Goal: Check status: Check status

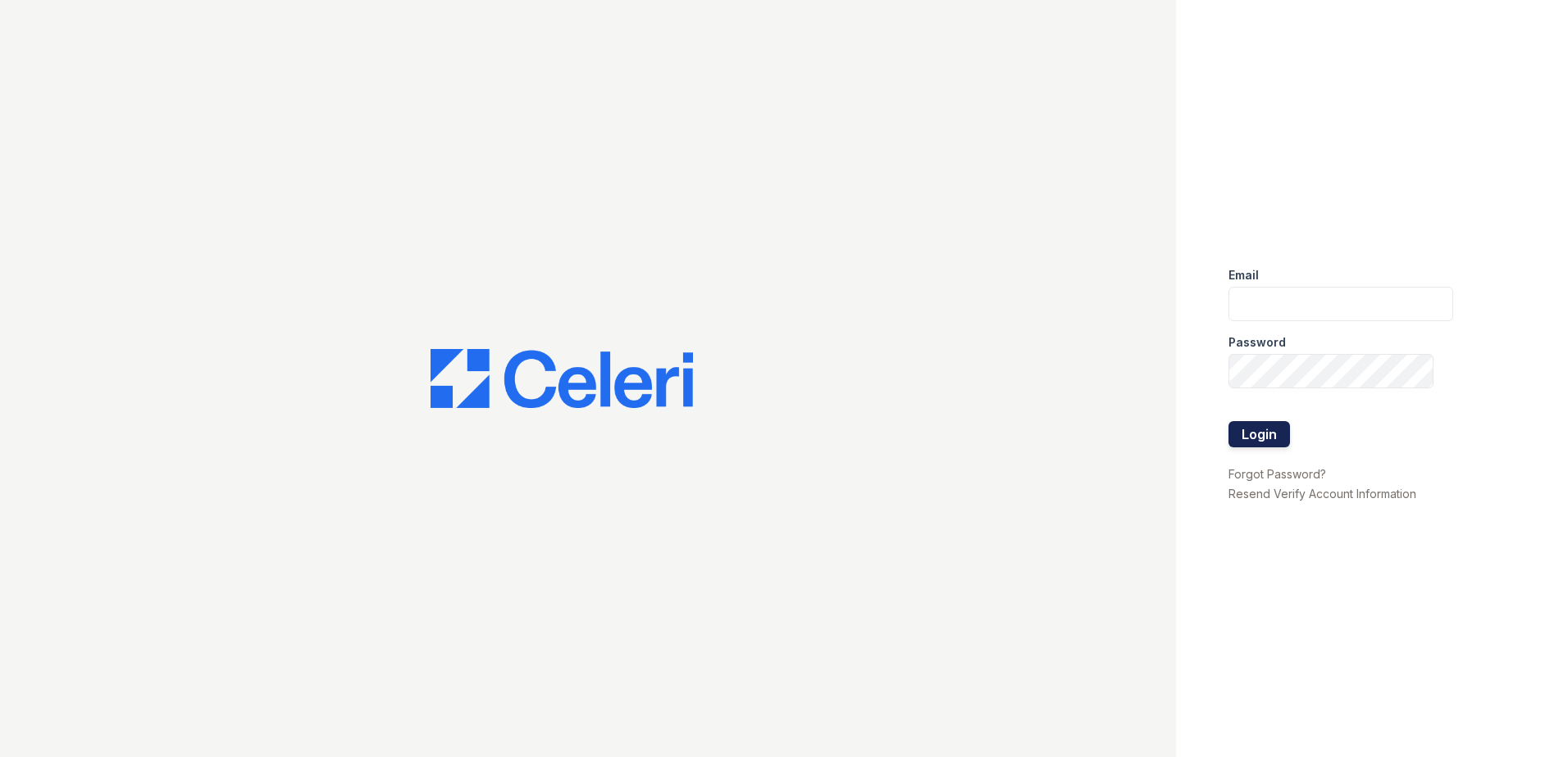
type input "[EMAIL_ADDRESS][DOMAIN_NAME]"
click at [1263, 434] on button "Login" at bounding box center [1258, 434] width 61 height 26
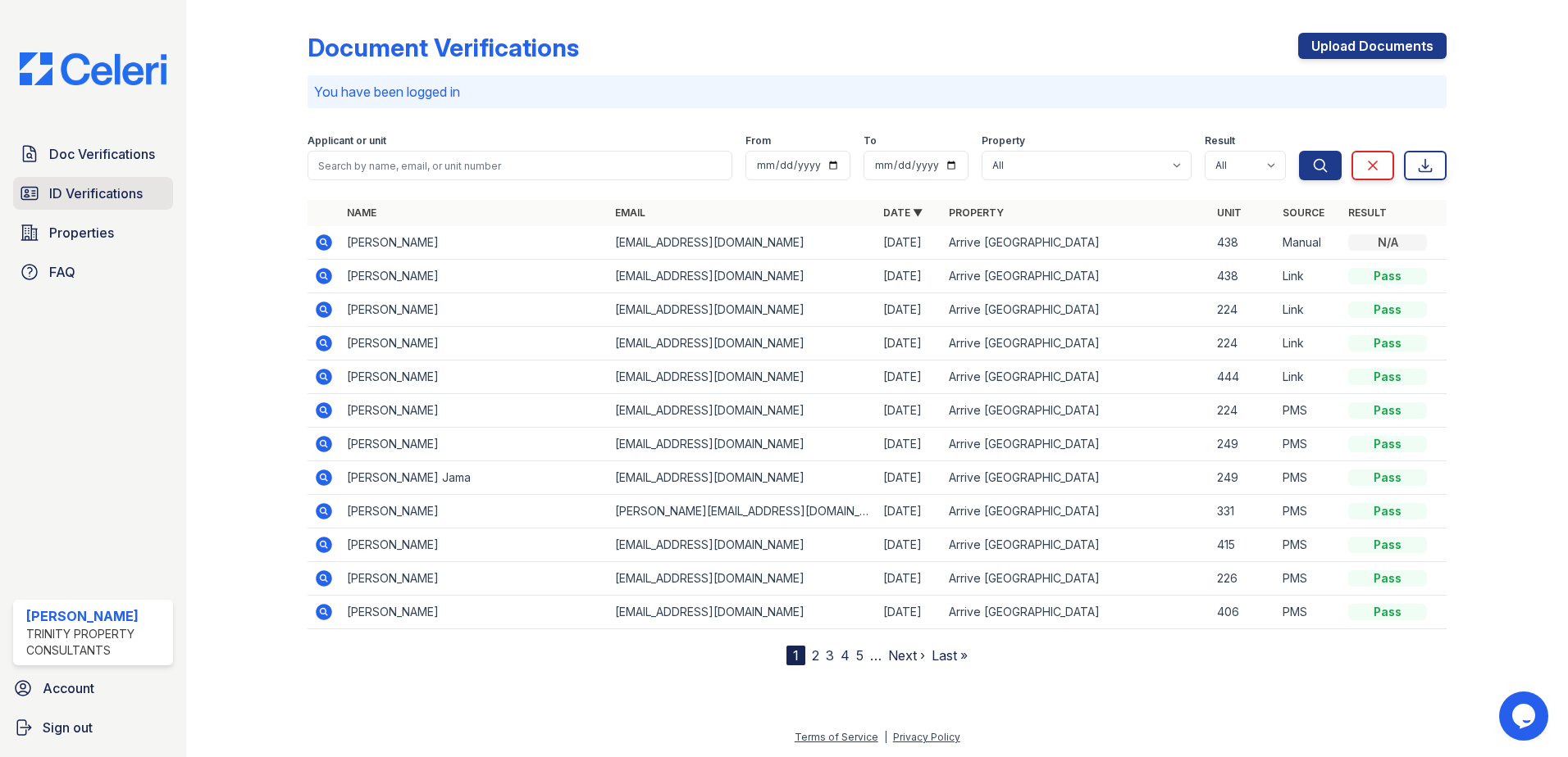
click at [90, 200] on span "ID Verifications" at bounding box center [96, 194] width 94 height 20
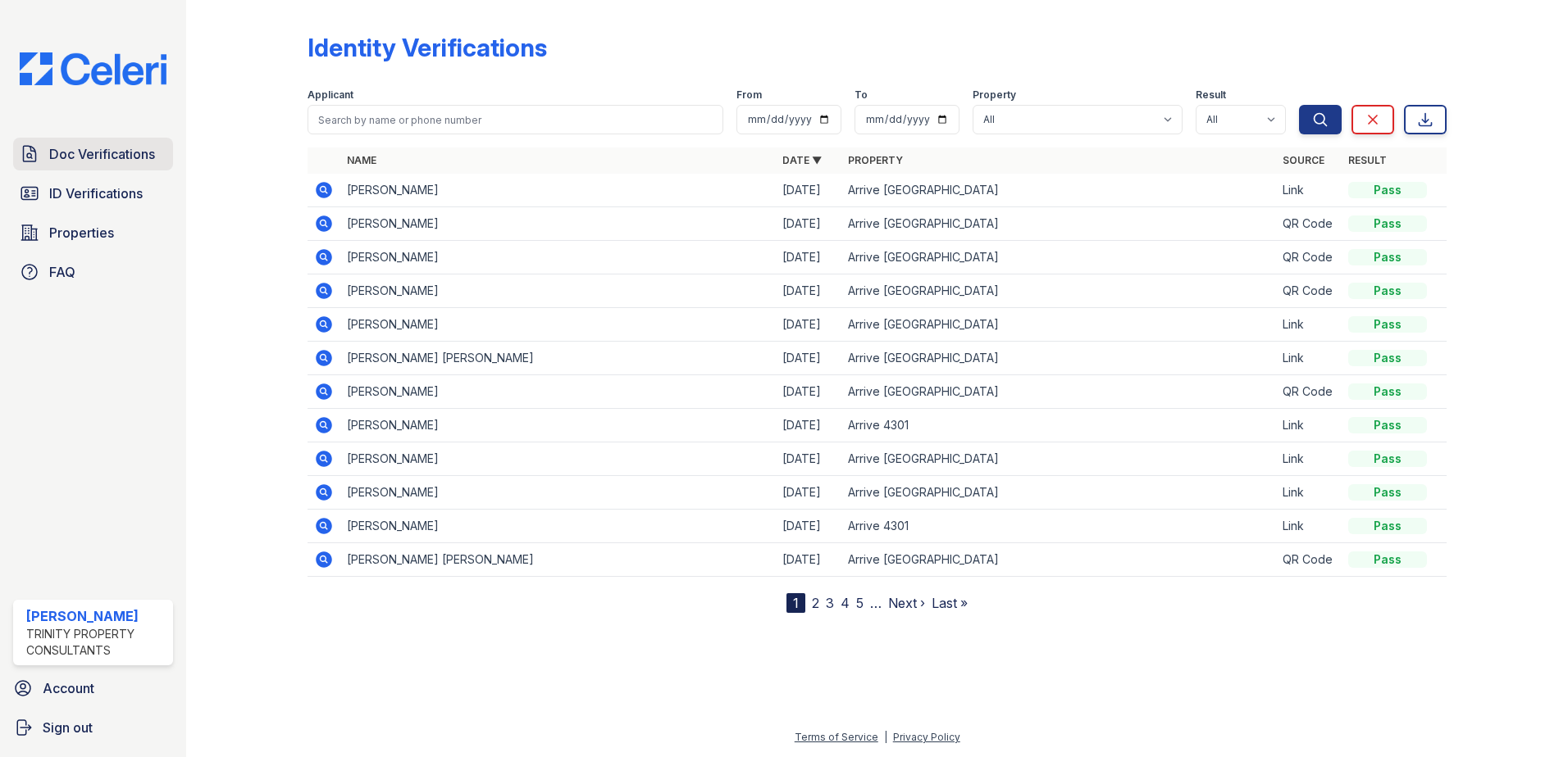
click at [109, 156] on span "Doc Verifications" at bounding box center [102, 154] width 105 height 20
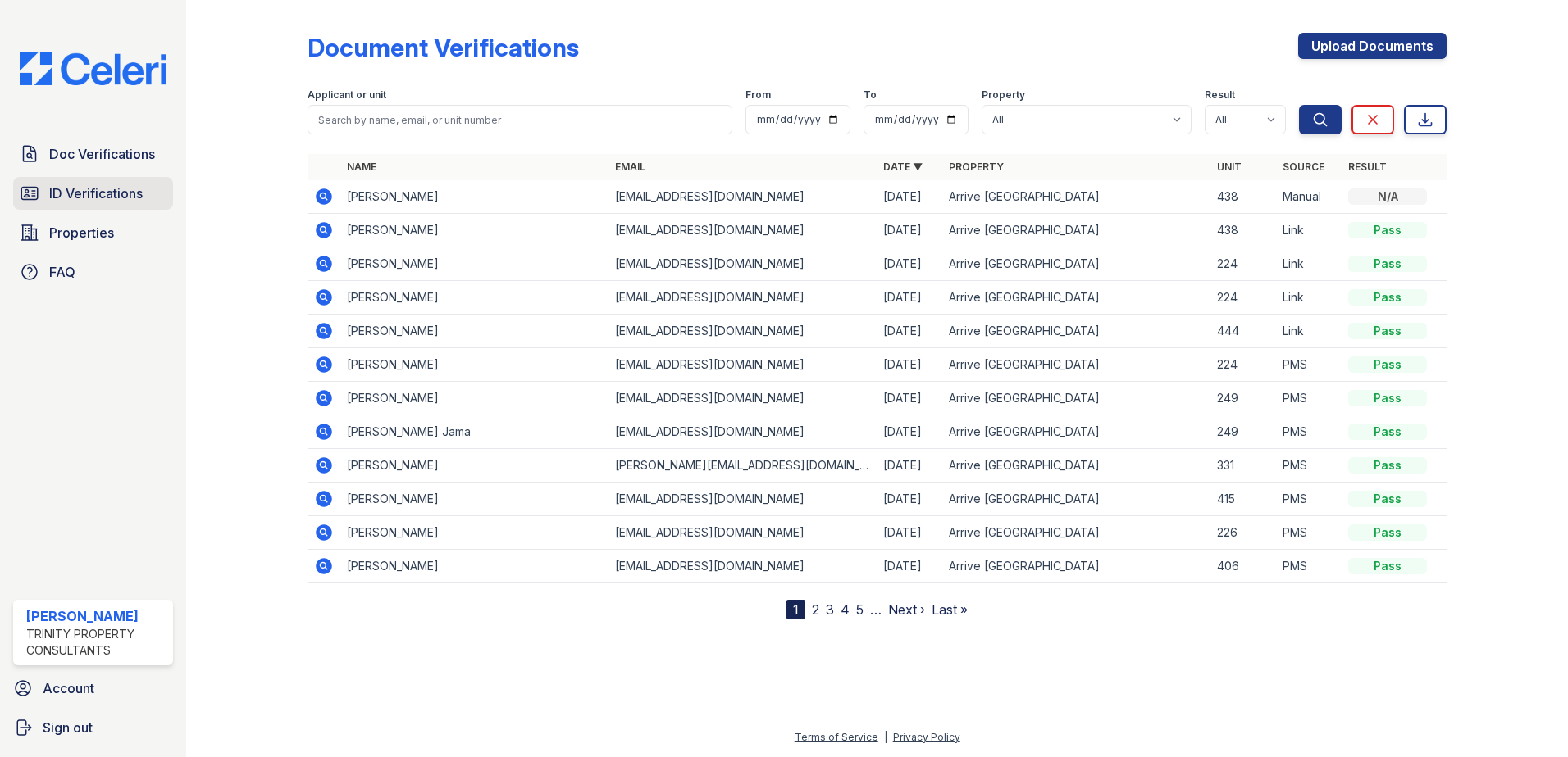
click at [91, 189] on span "ID Verifications" at bounding box center [96, 194] width 94 height 20
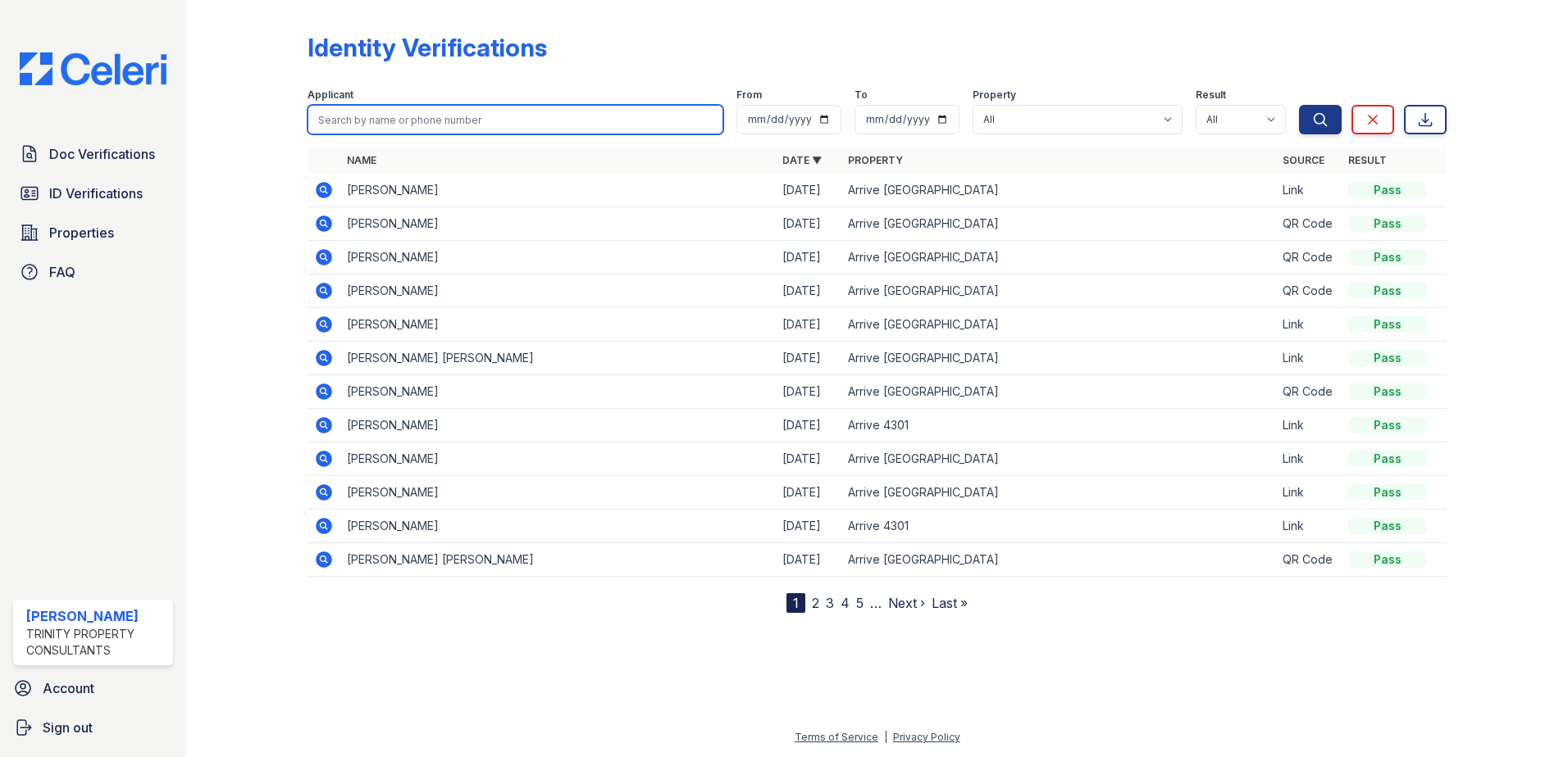
click at [368, 115] on input "search" at bounding box center [516, 119] width 416 height 30
type input "lewis"
click at [1299, 104] on button "Search" at bounding box center [1320, 119] width 42 height 30
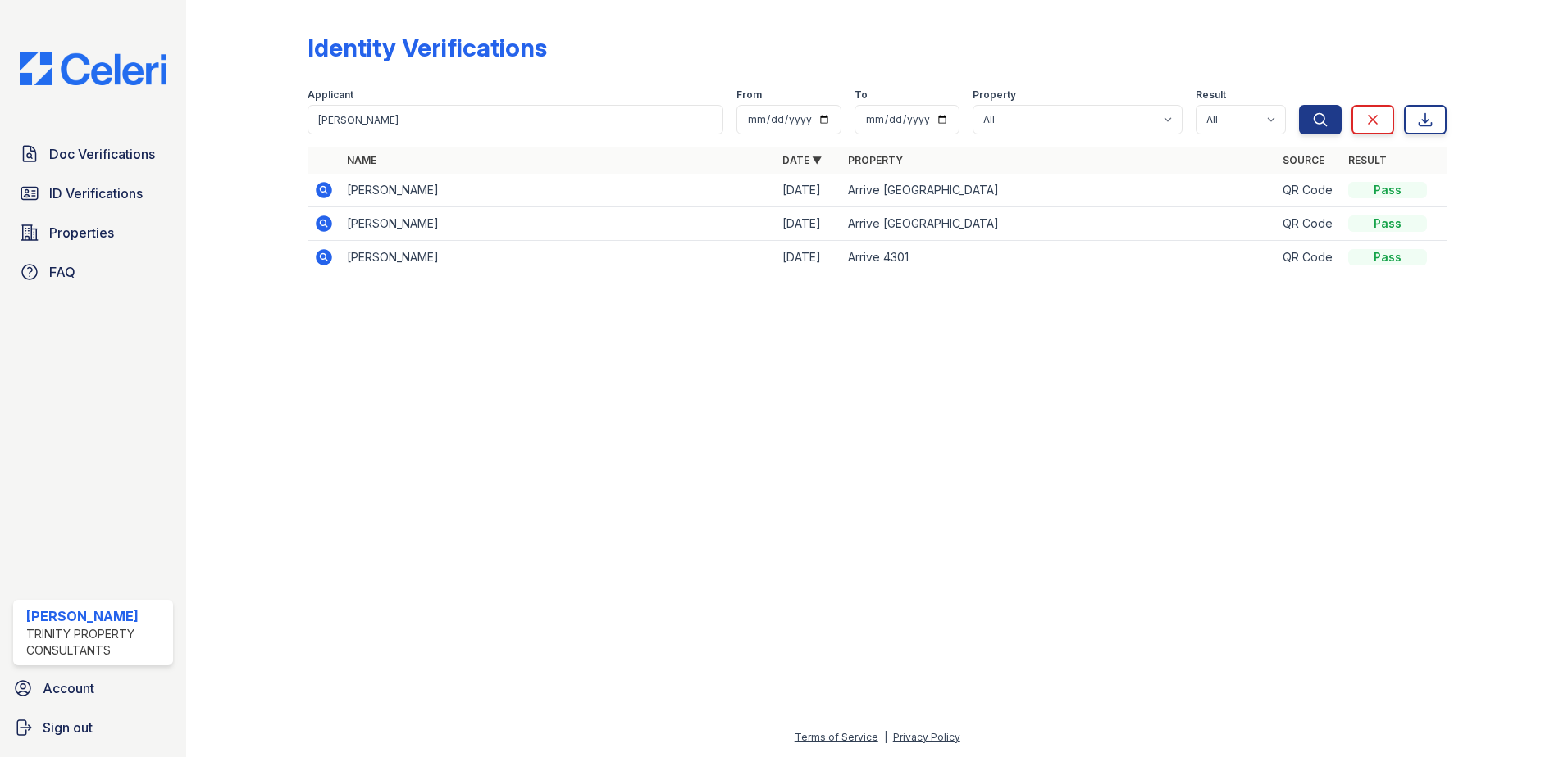
click at [322, 220] on icon at bounding box center [324, 223] width 20 height 20
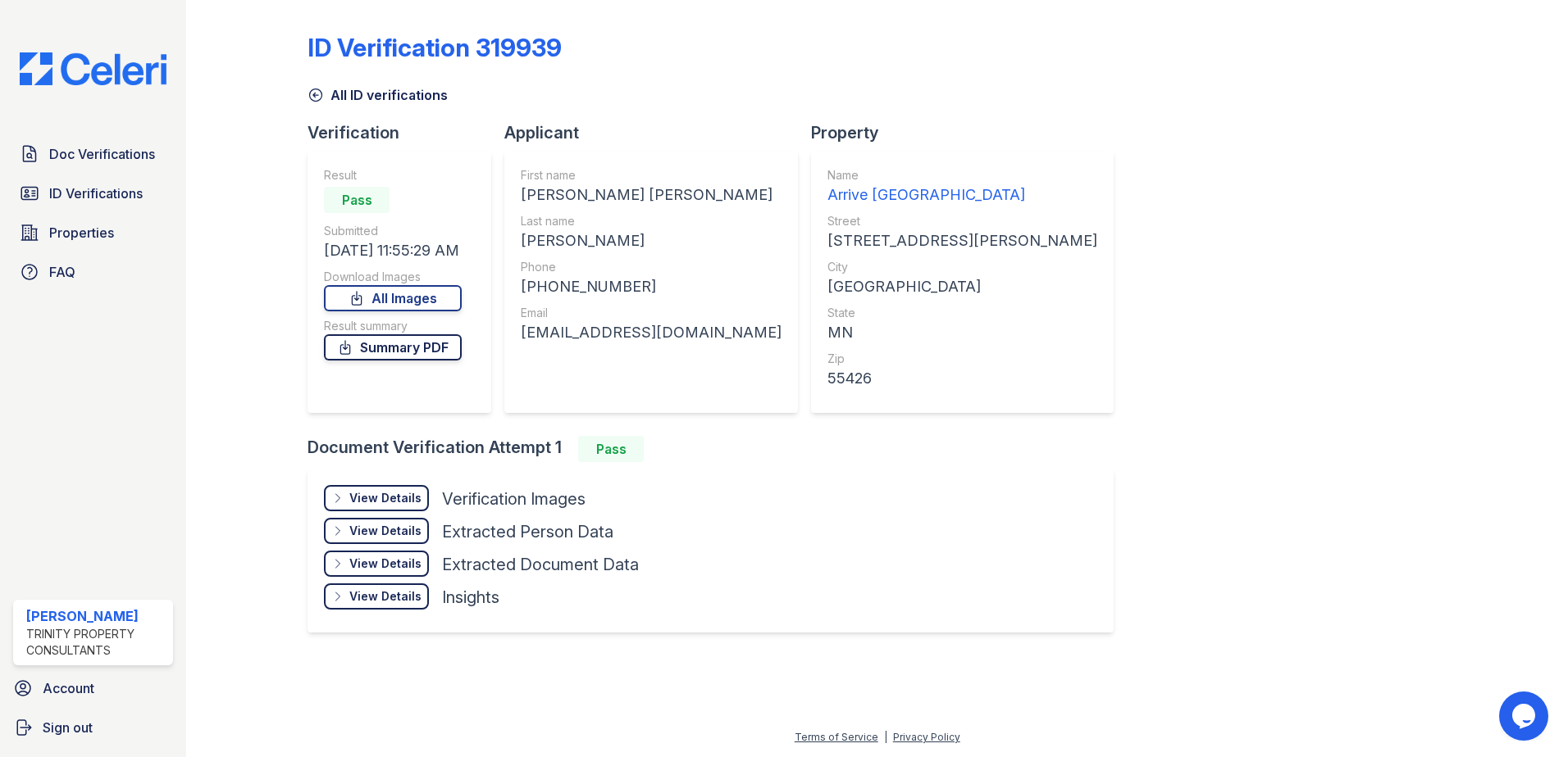
click at [385, 349] on link "Summary PDF" at bounding box center [393, 347] width 138 height 26
click at [380, 291] on link "All Images" at bounding box center [393, 298] width 138 height 26
click at [65, 146] on span "Doc Verifications" at bounding box center [102, 154] width 105 height 20
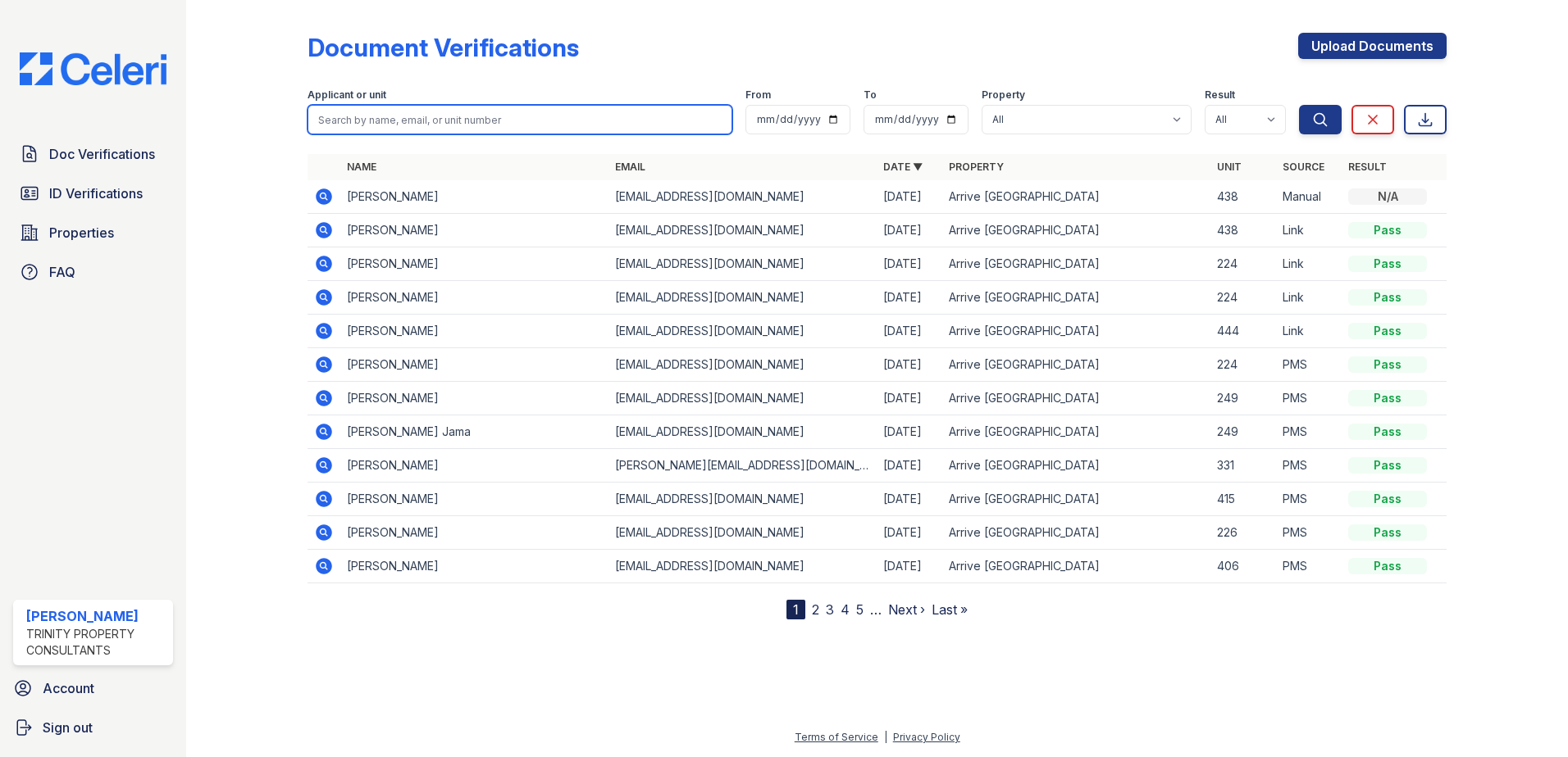
click at [378, 125] on input "search" at bounding box center [519, 119] width 425 height 30
type input "lewis"
click at [1299, 104] on button "Search" at bounding box center [1320, 119] width 42 height 30
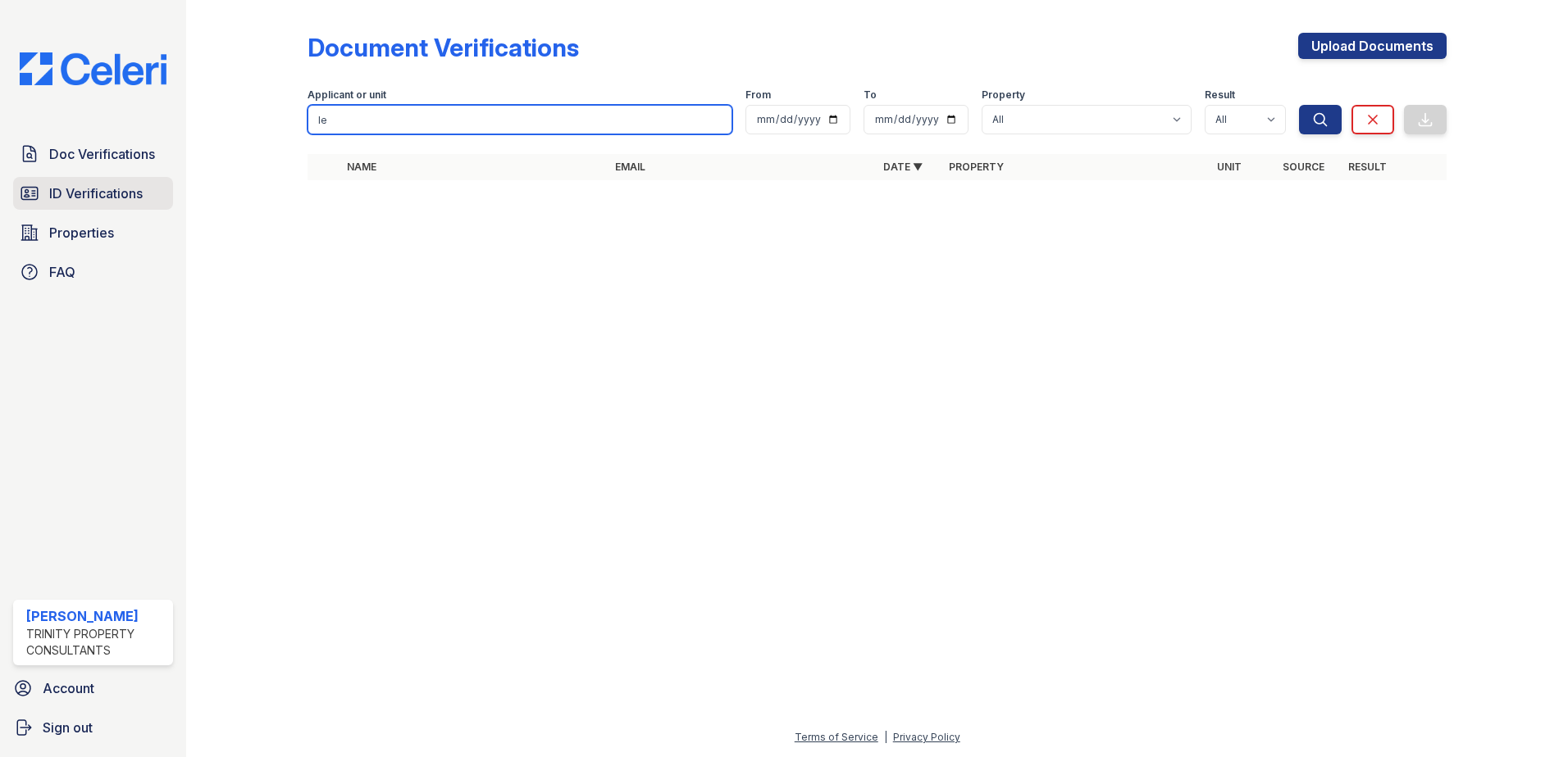
type input "l"
click at [93, 203] on span "ID Verifications" at bounding box center [96, 194] width 94 height 20
